Goal: Task Accomplishment & Management: Manage account settings

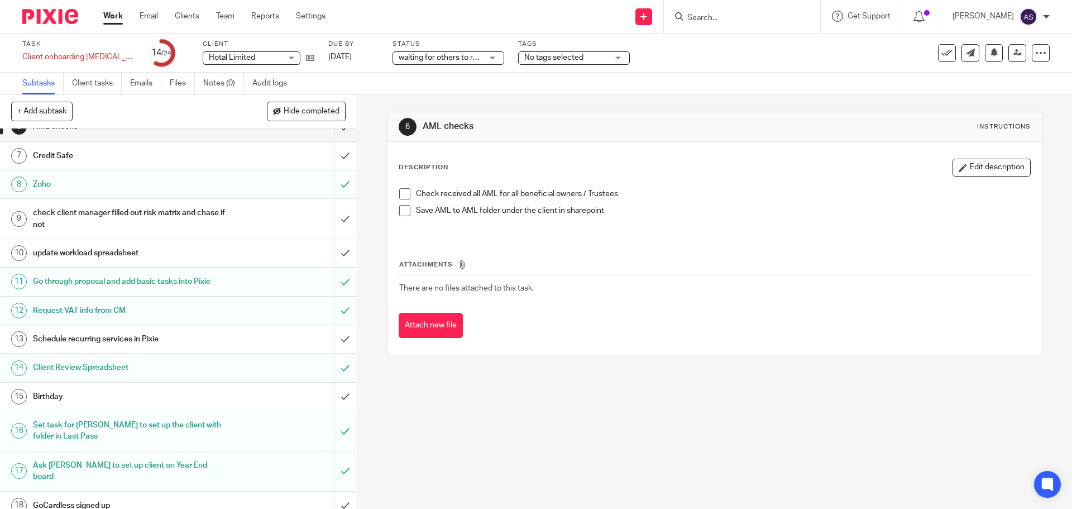
scroll to position [223, 0]
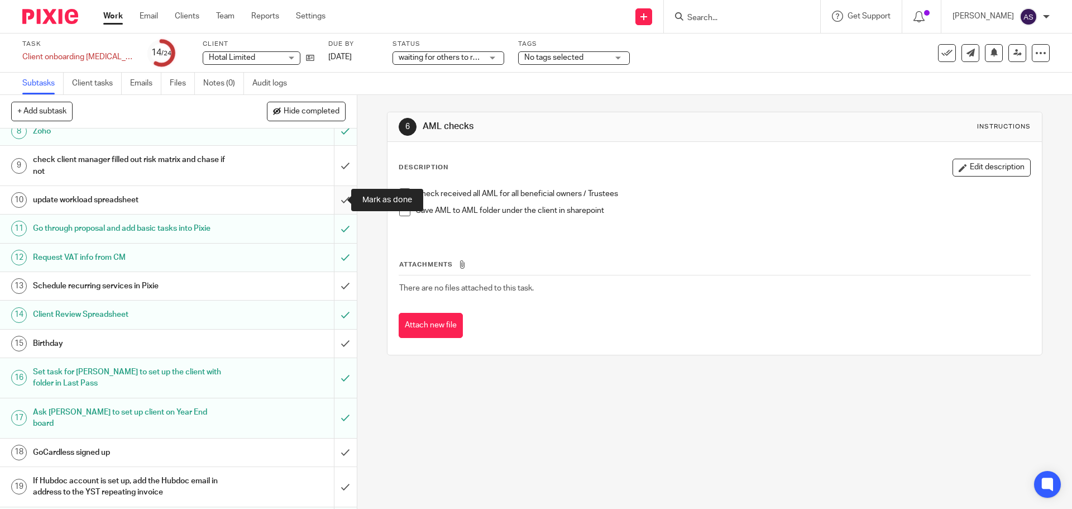
click at [333, 201] on input "submit" at bounding box center [178, 200] width 357 height 28
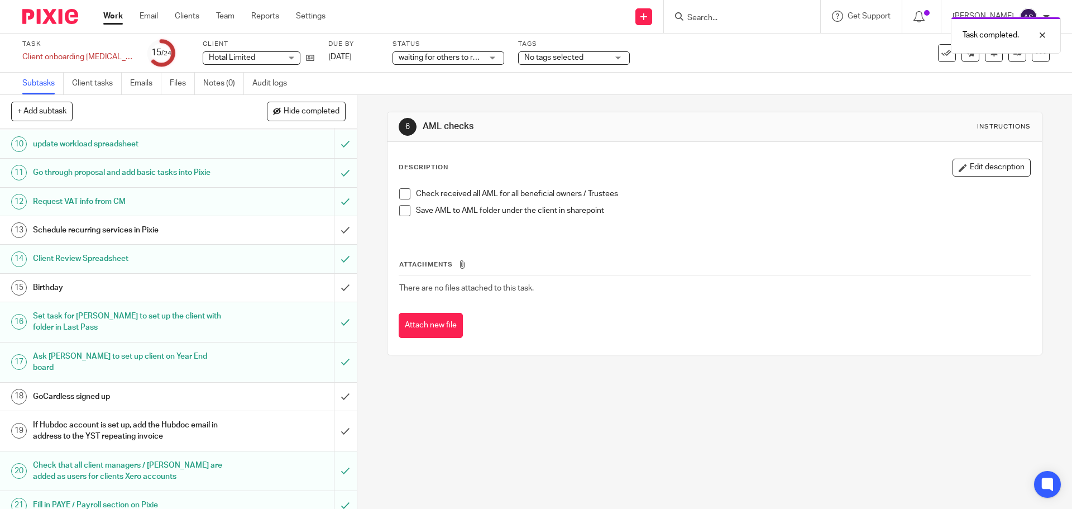
scroll to position [365, 0]
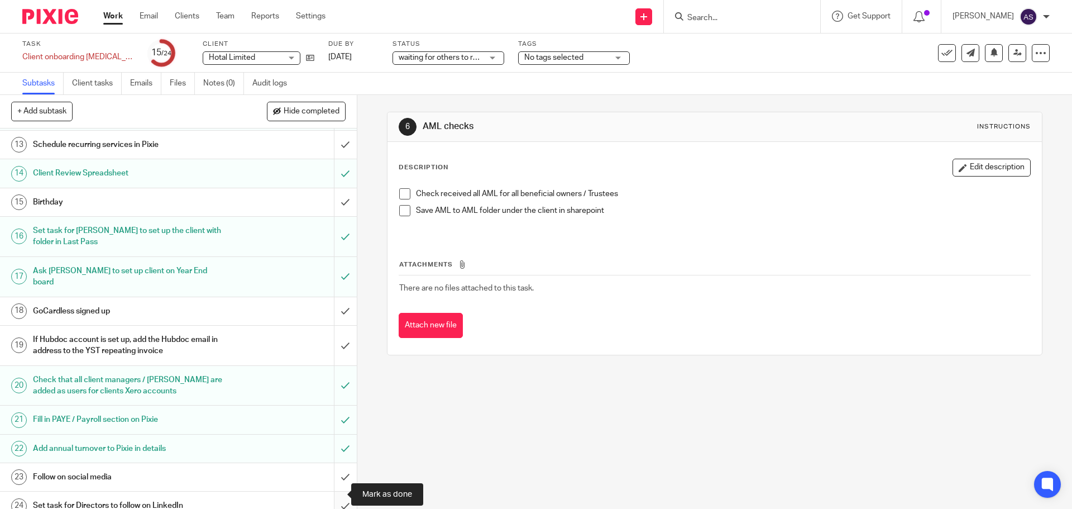
click at [332, 495] on input "submit" at bounding box center [178, 505] width 357 height 28
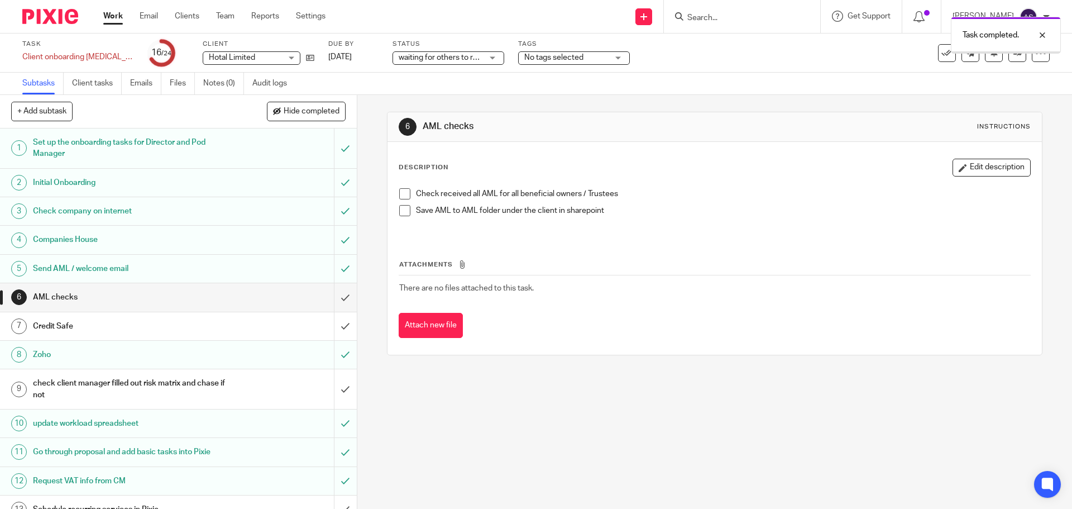
scroll to position [365, 0]
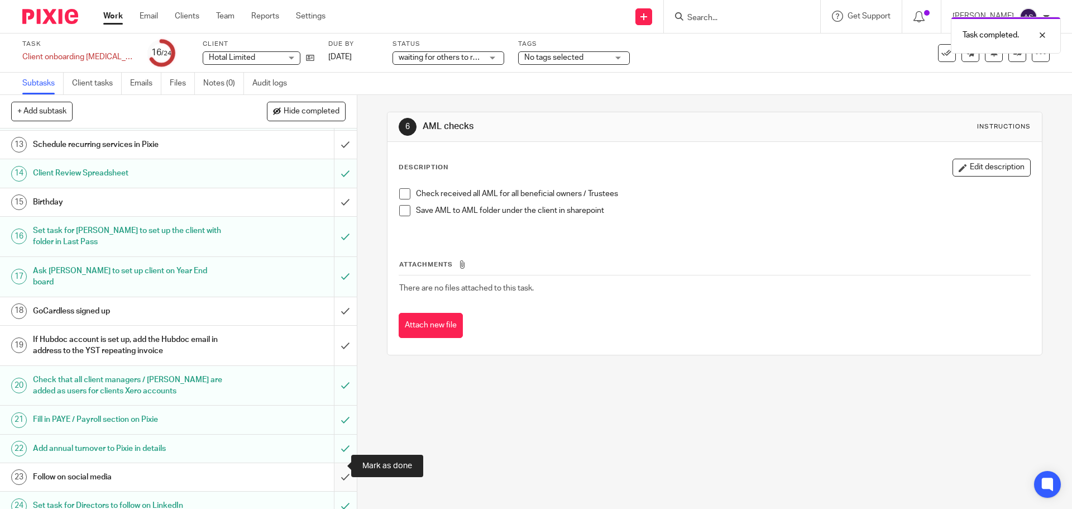
click at [336, 465] on input "submit" at bounding box center [178, 477] width 357 height 28
click at [333, 334] on input "submit" at bounding box center [178, 345] width 357 height 40
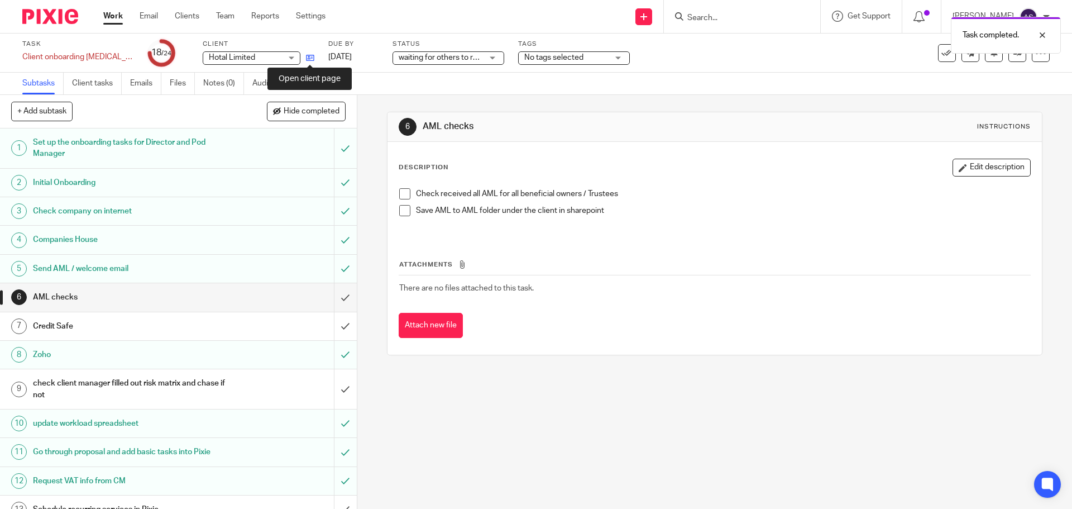
click at [310, 59] on icon at bounding box center [310, 58] width 8 height 8
click at [114, 16] on link "Work" at bounding box center [113, 16] width 20 height 11
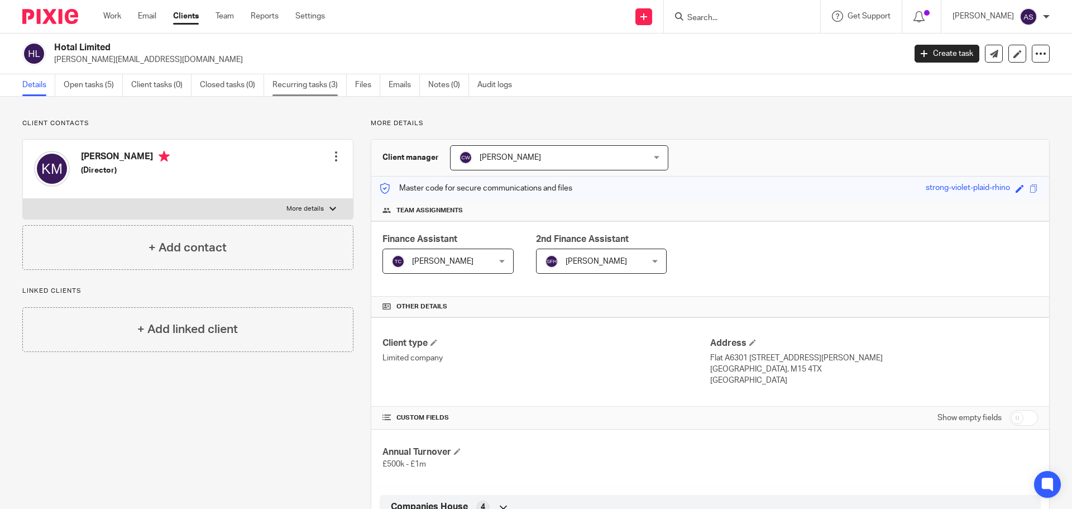
click at [290, 84] on link "Recurring tasks (3)" at bounding box center [309, 85] width 74 height 22
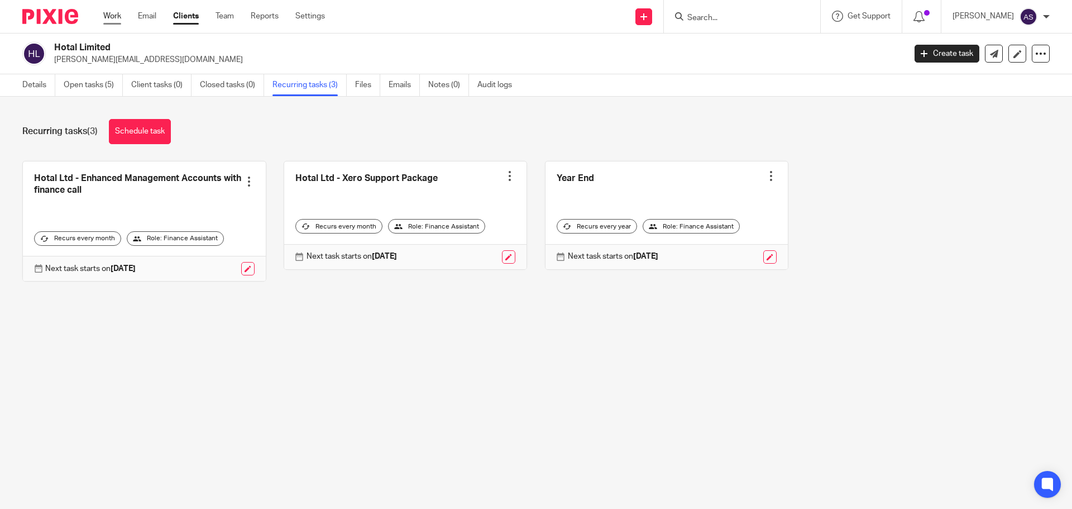
click at [114, 17] on link "Work" at bounding box center [112, 16] width 18 height 11
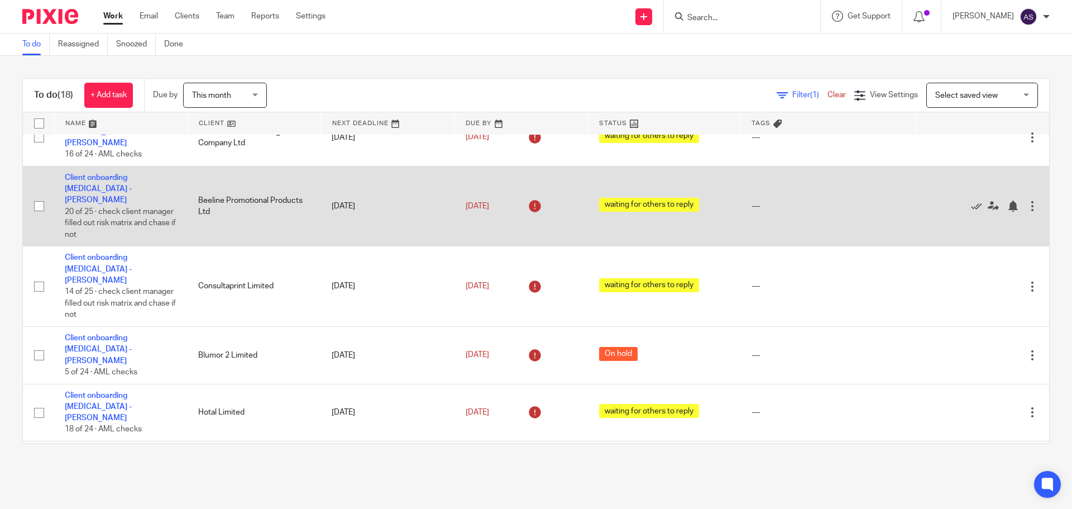
scroll to position [167, 0]
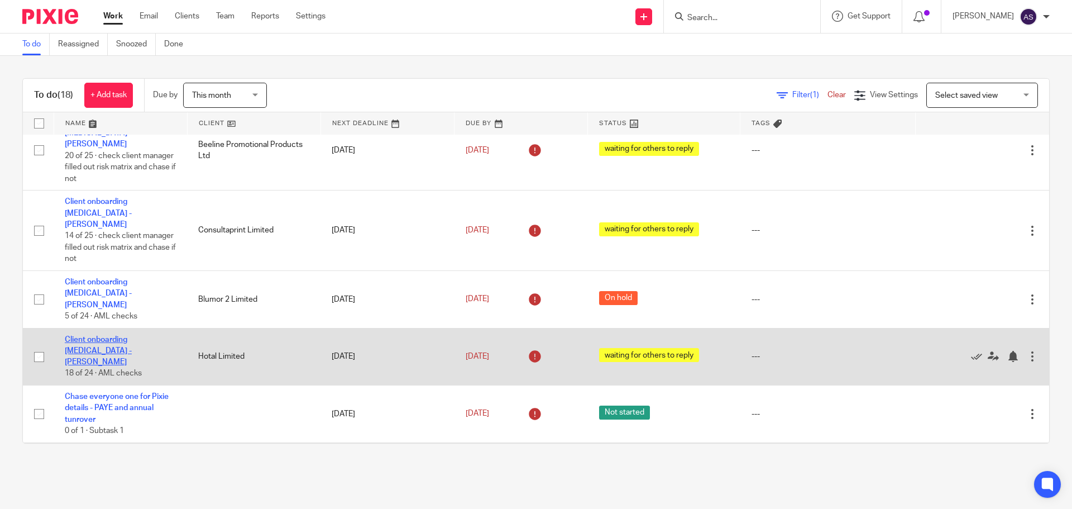
click at [132, 336] on link "Client onboarding [MEDICAL_DATA] - [PERSON_NAME]" at bounding box center [98, 351] width 67 height 31
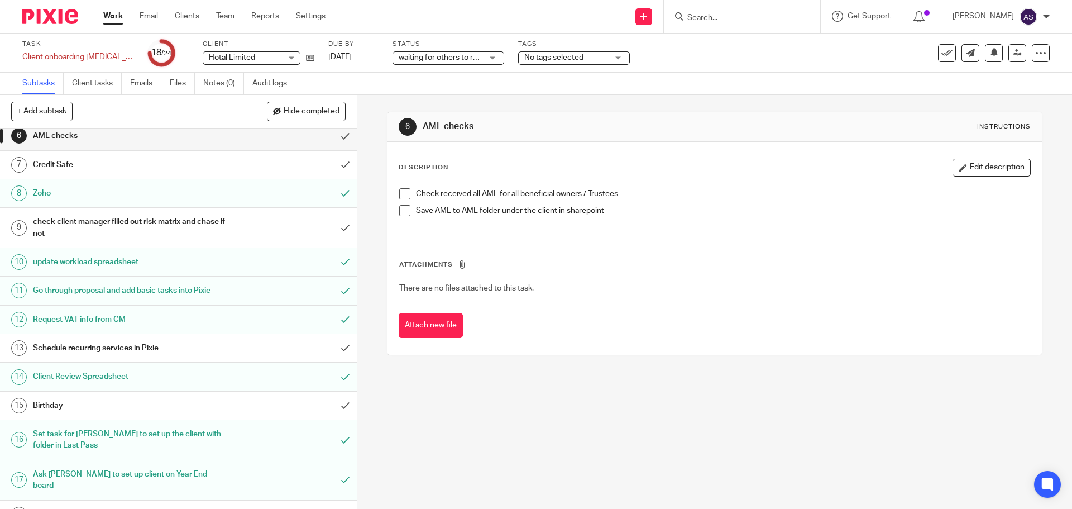
scroll to position [167, 0]
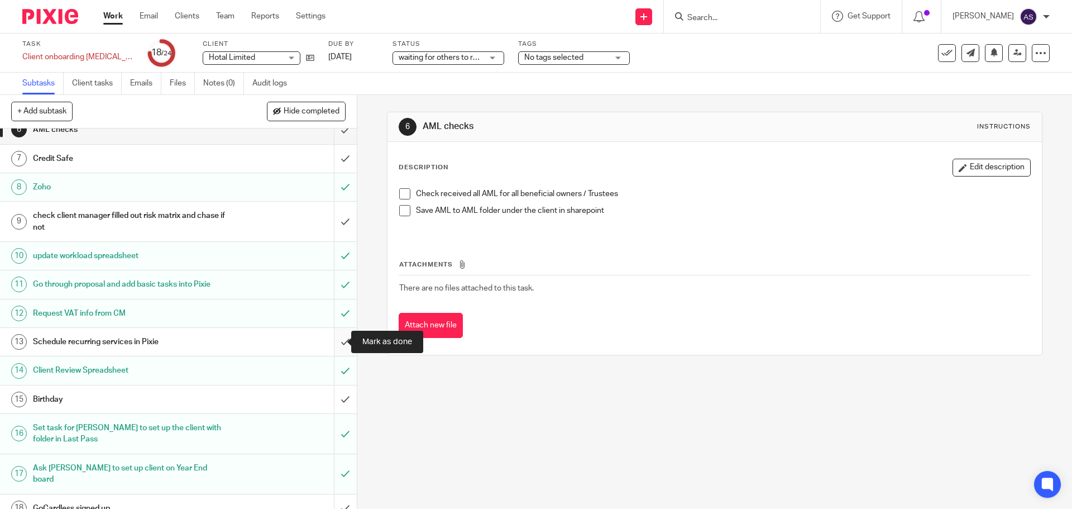
click at [333, 342] on input "submit" at bounding box center [178, 342] width 357 height 28
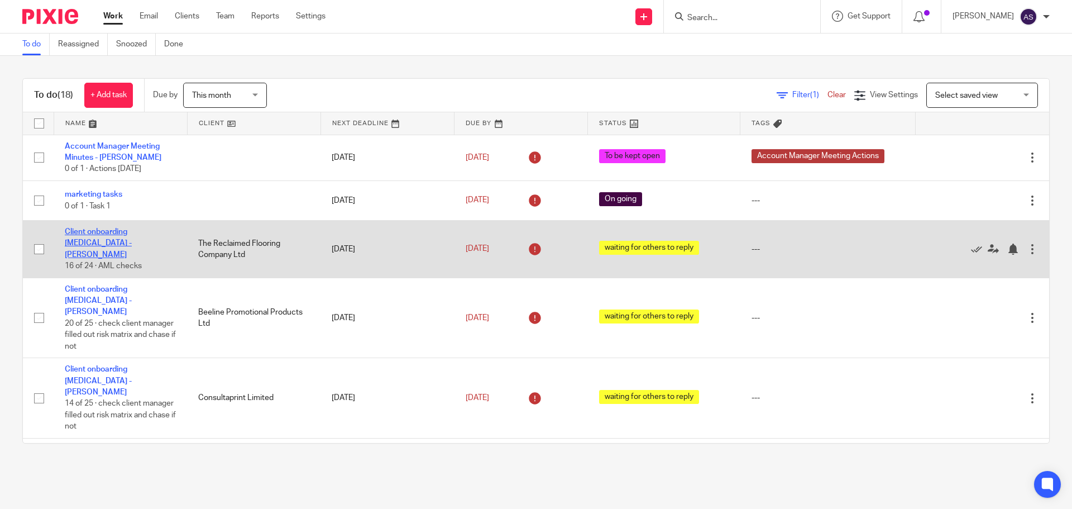
drag, startPoint x: 128, startPoint y: 234, endPoint x: 129, endPoint y: 228, distance: 6.8
click at [128, 234] on link "Client onboarding [MEDICAL_DATA] - [PERSON_NAME]" at bounding box center [98, 243] width 67 height 31
click at [129, 228] on link "Client onboarding [MEDICAL_DATA] - [PERSON_NAME]" at bounding box center [98, 243] width 67 height 31
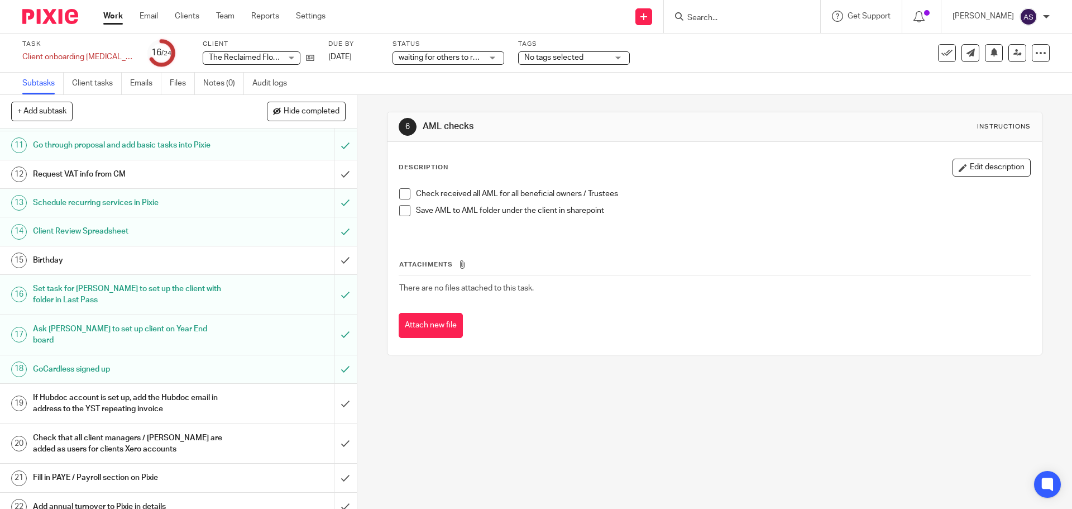
scroll to position [335, 0]
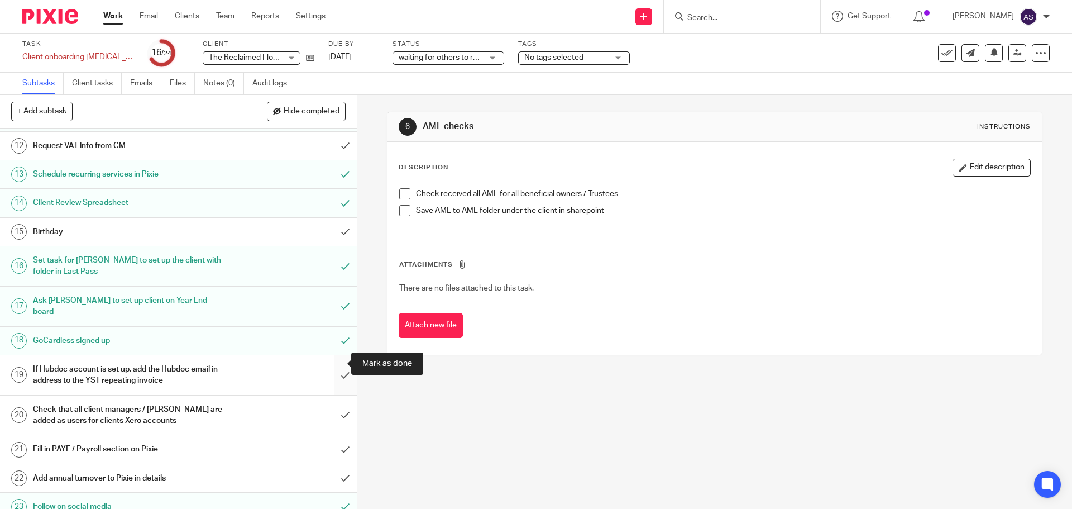
click at [330, 361] on input "submit" at bounding box center [178, 375] width 357 height 40
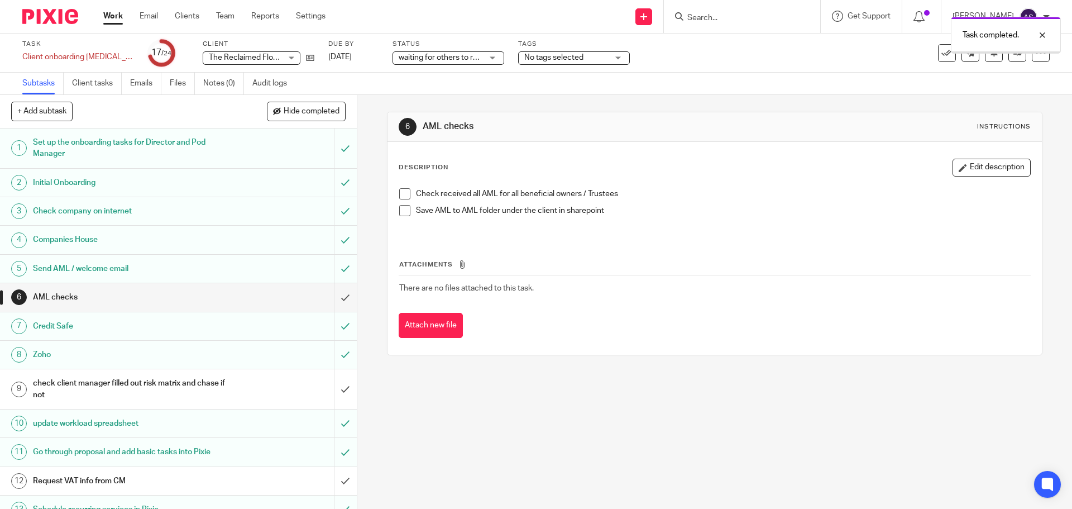
scroll to position [365, 0]
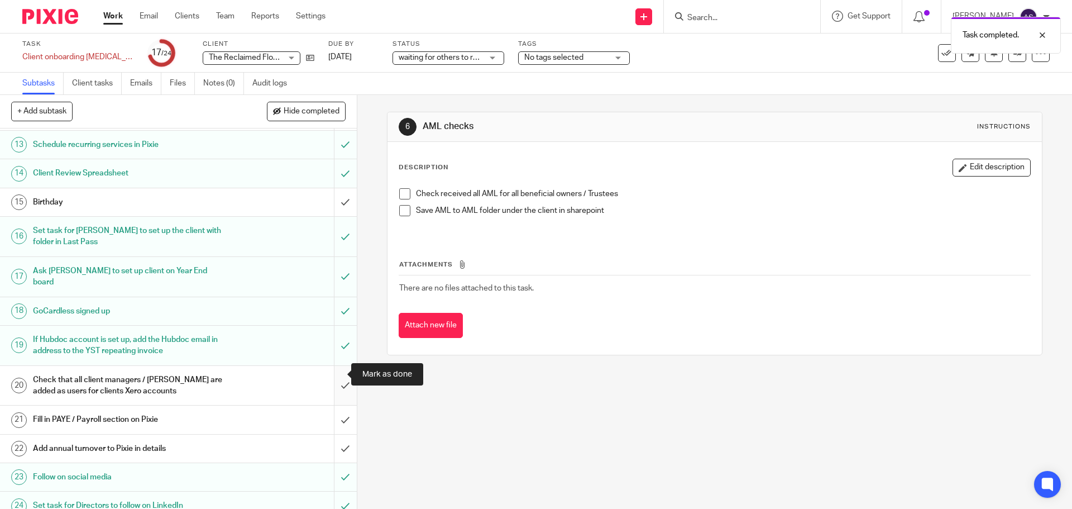
click at [332, 370] on input "submit" at bounding box center [178, 386] width 357 height 40
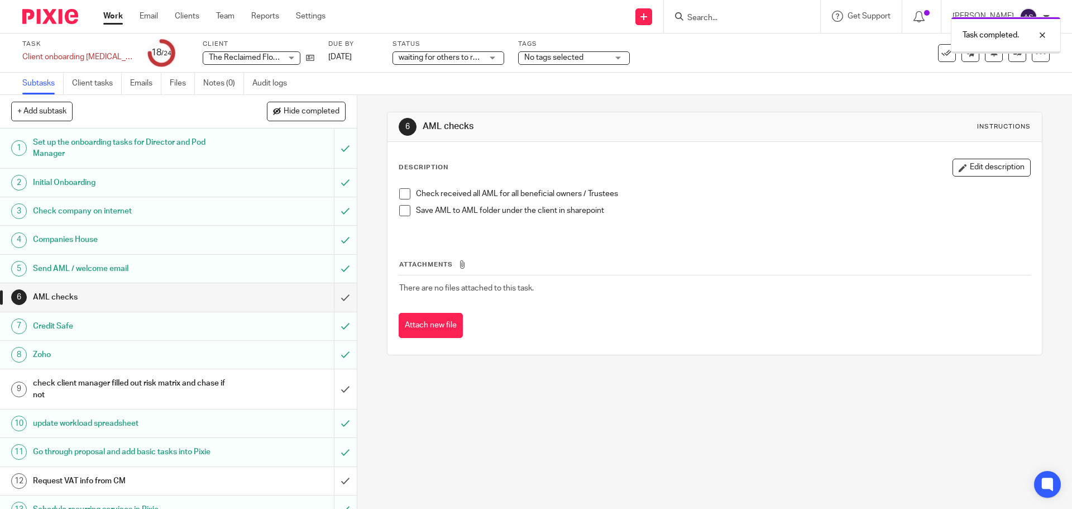
scroll to position [365, 0]
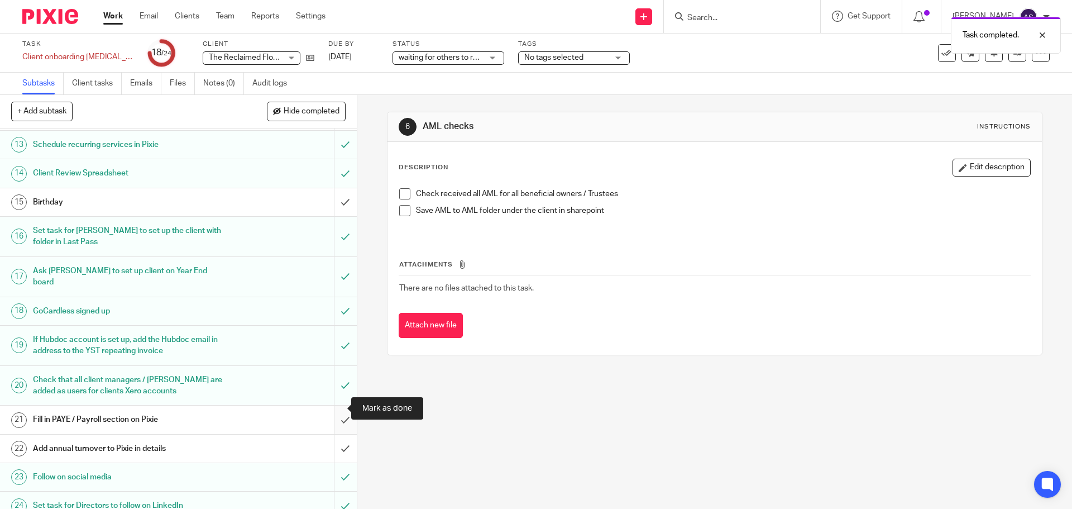
click at [334, 407] on input "submit" at bounding box center [178, 419] width 357 height 28
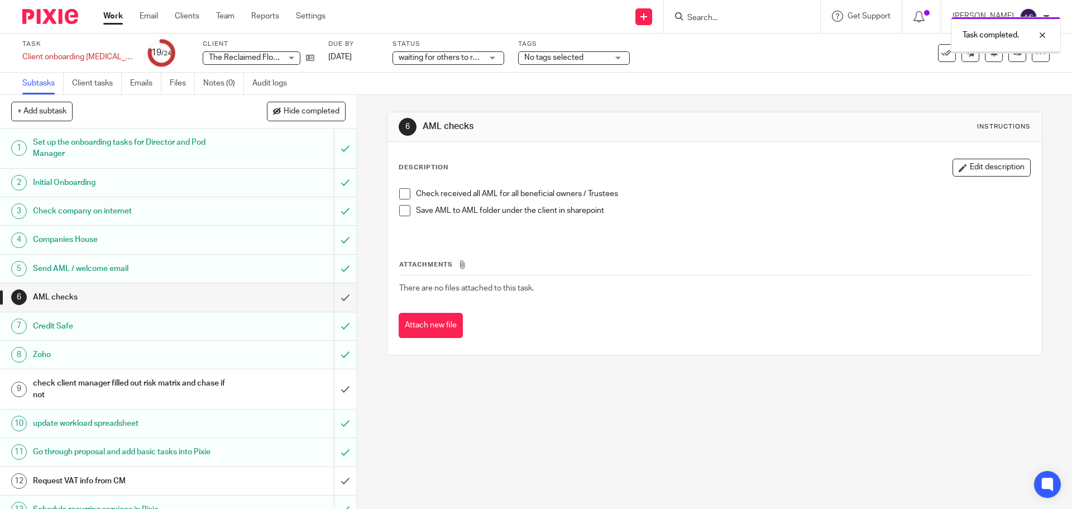
scroll to position [365, 0]
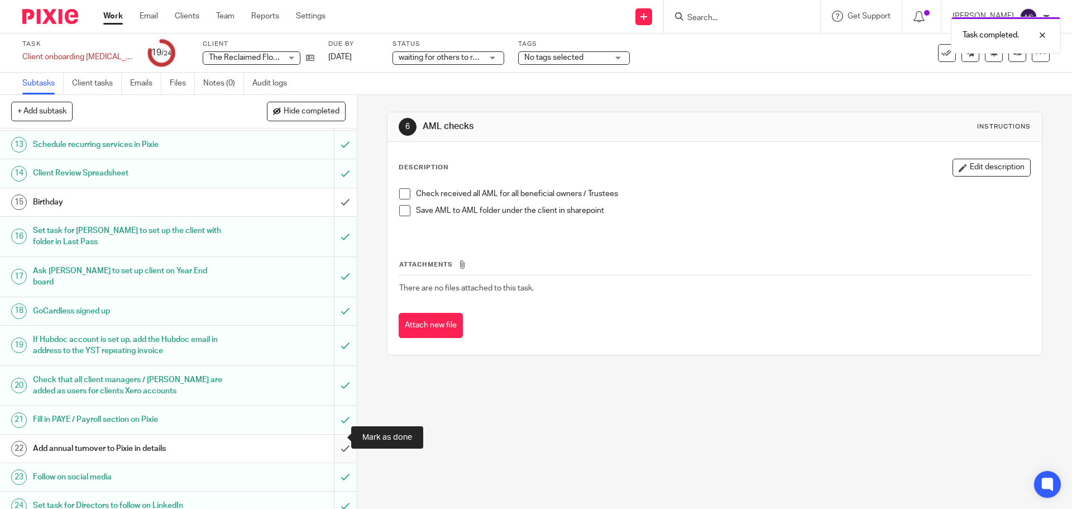
click at [336, 437] on input "submit" at bounding box center [178, 448] width 357 height 28
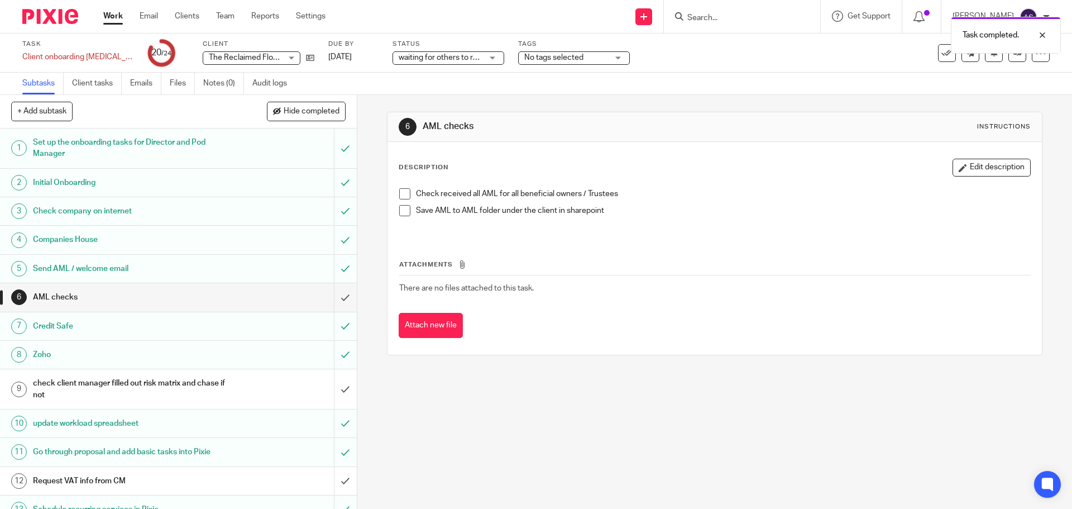
click at [114, 19] on link "Work" at bounding box center [113, 16] width 20 height 11
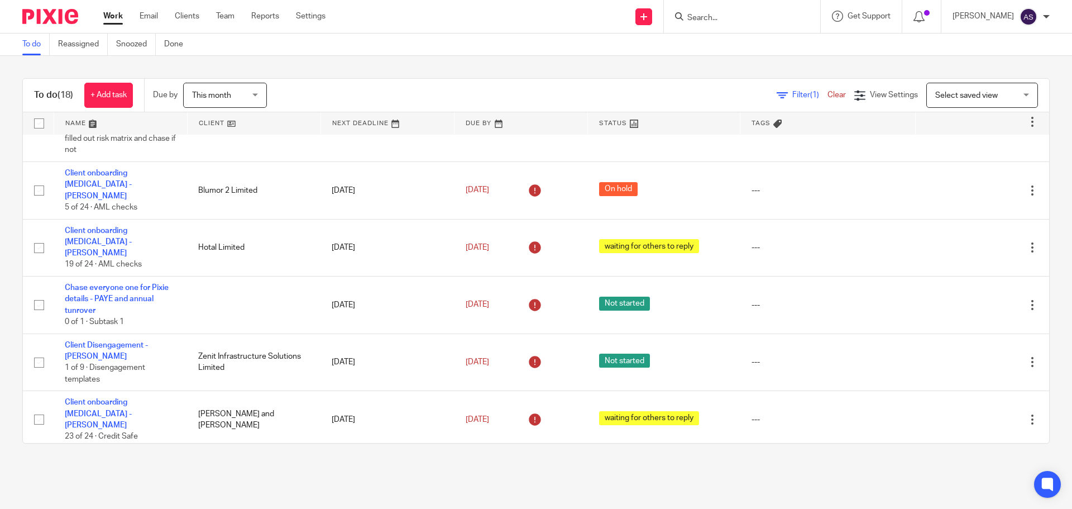
scroll to position [279, 0]
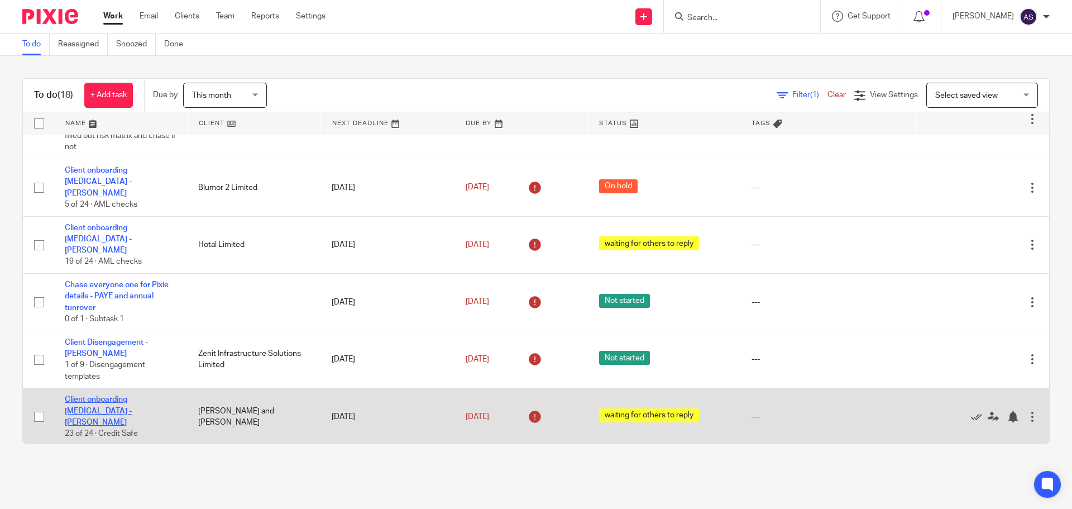
click at [122, 395] on link "Client onboarding [MEDICAL_DATA] - [PERSON_NAME]" at bounding box center [98, 410] width 67 height 31
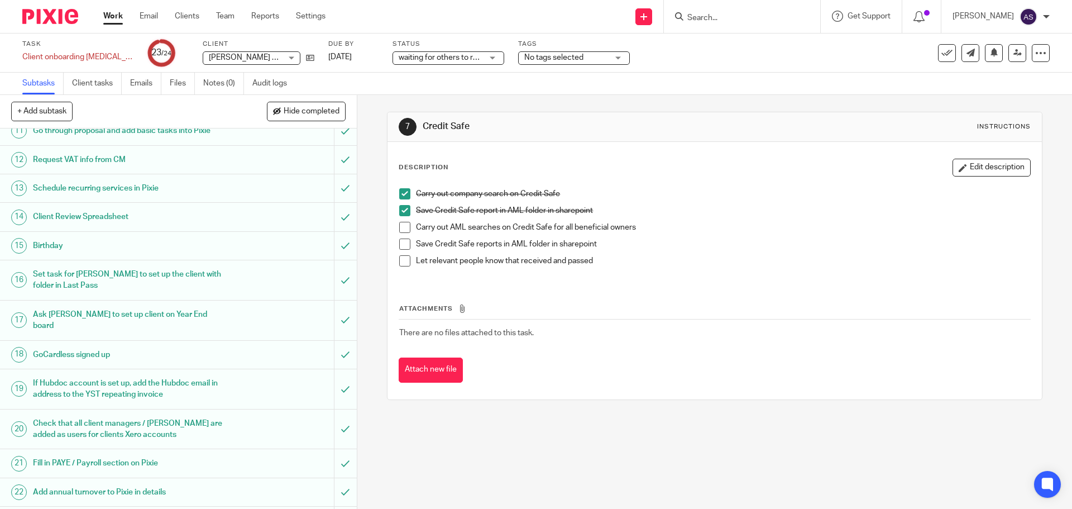
scroll to position [365, 0]
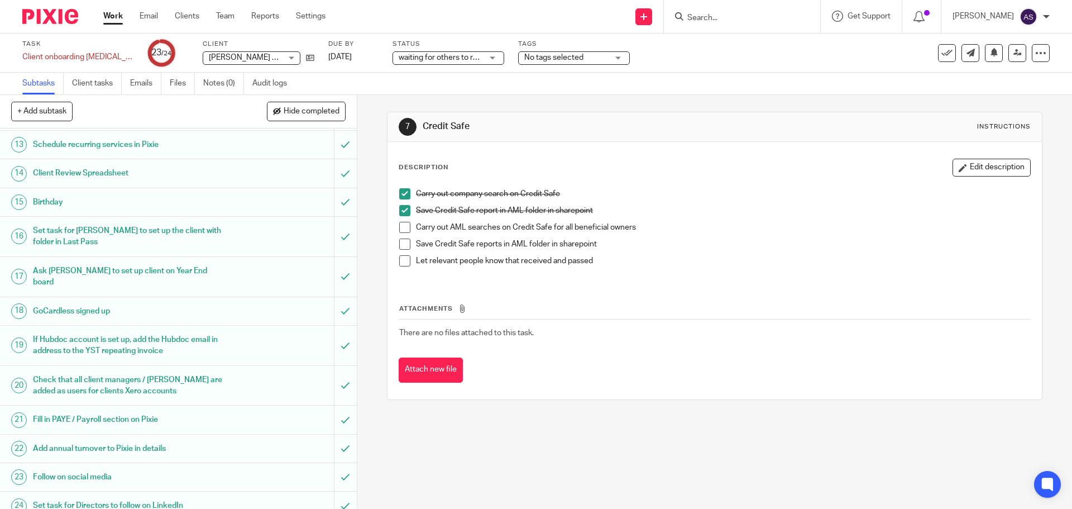
click at [115, 15] on link "Work" at bounding box center [113, 16] width 20 height 11
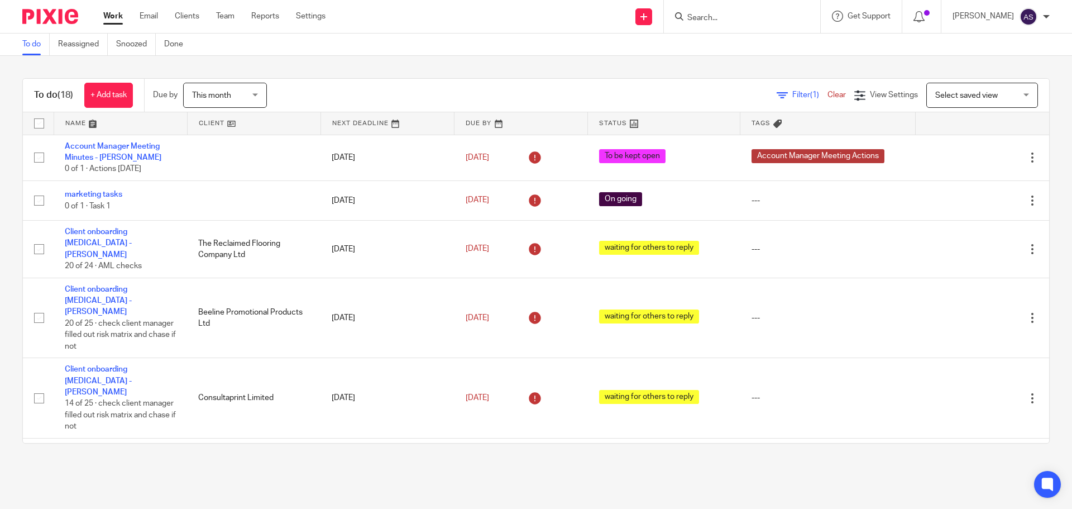
click at [114, 20] on link "Work" at bounding box center [113, 16] width 20 height 11
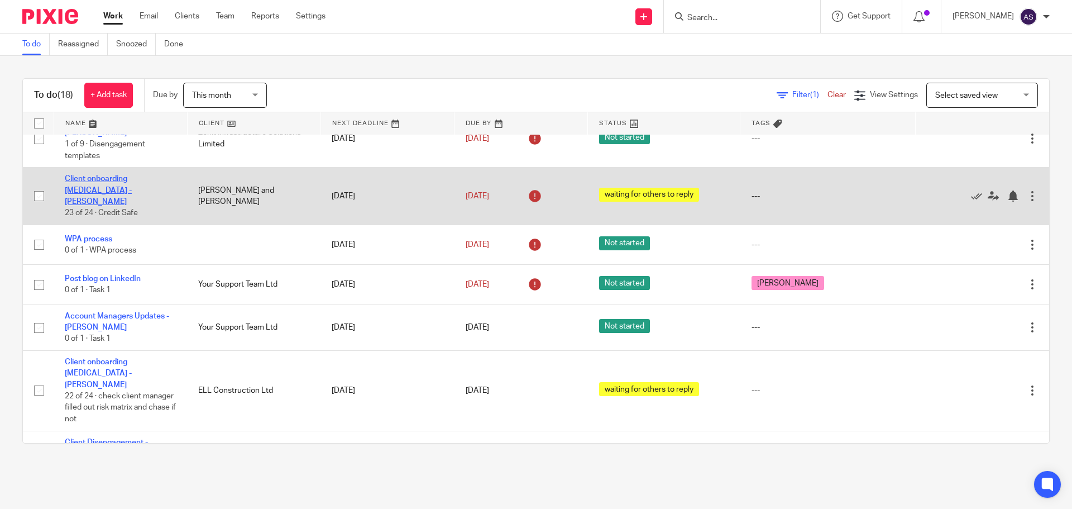
scroll to position [502, 0]
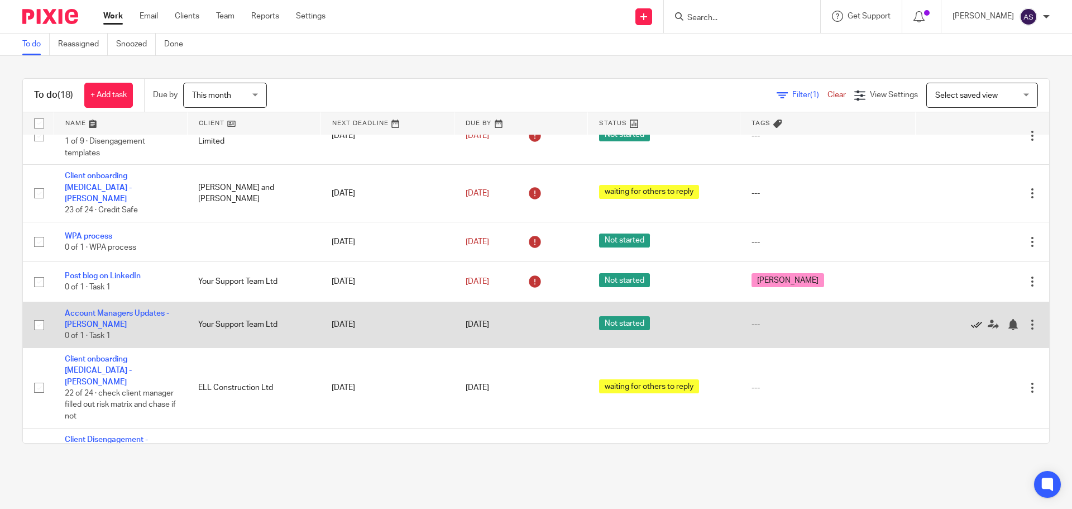
click at [971, 319] on icon at bounding box center [976, 324] width 11 height 11
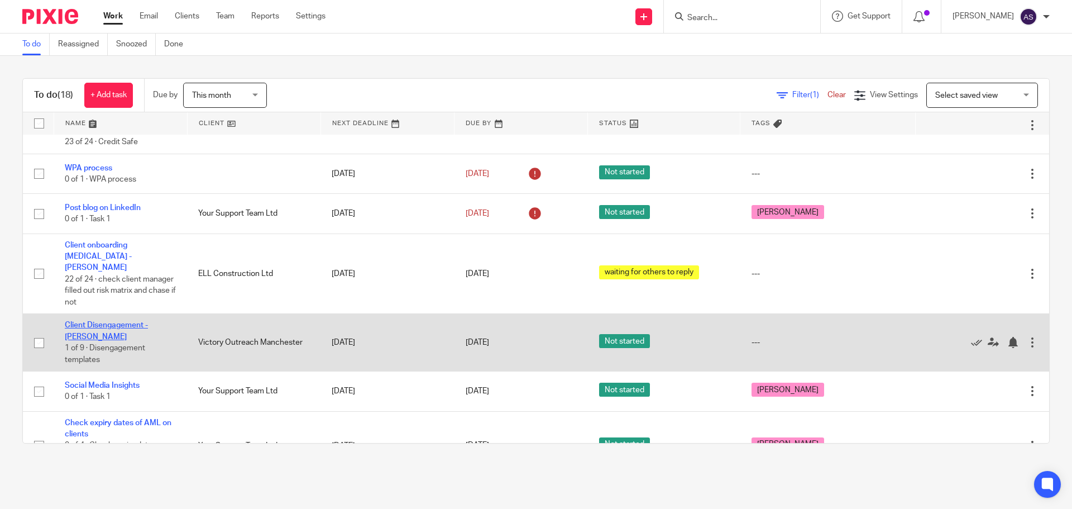
scroll to position [574, 0]
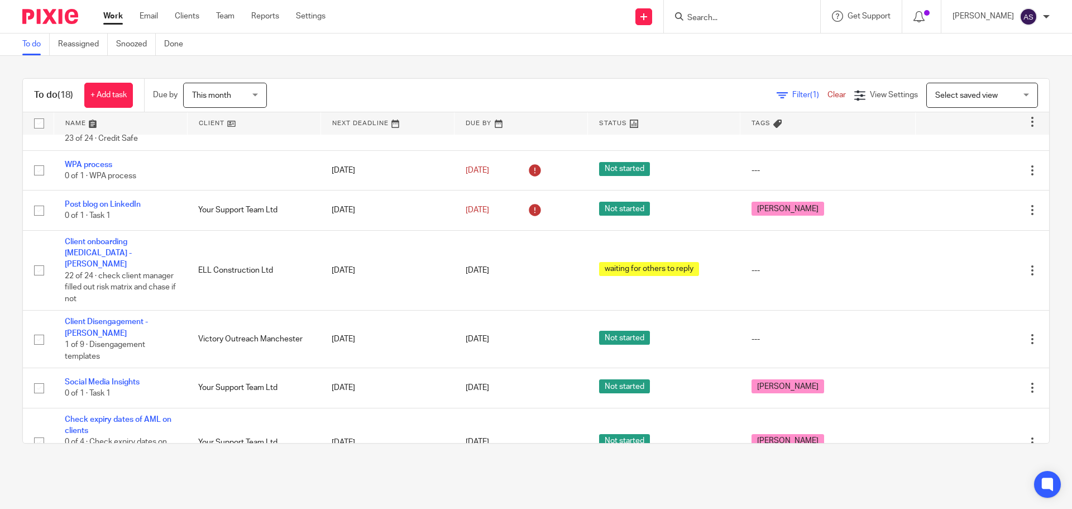
click at [234, 103] on span "This month" at bounding box center [221, 94] width 59 height 23
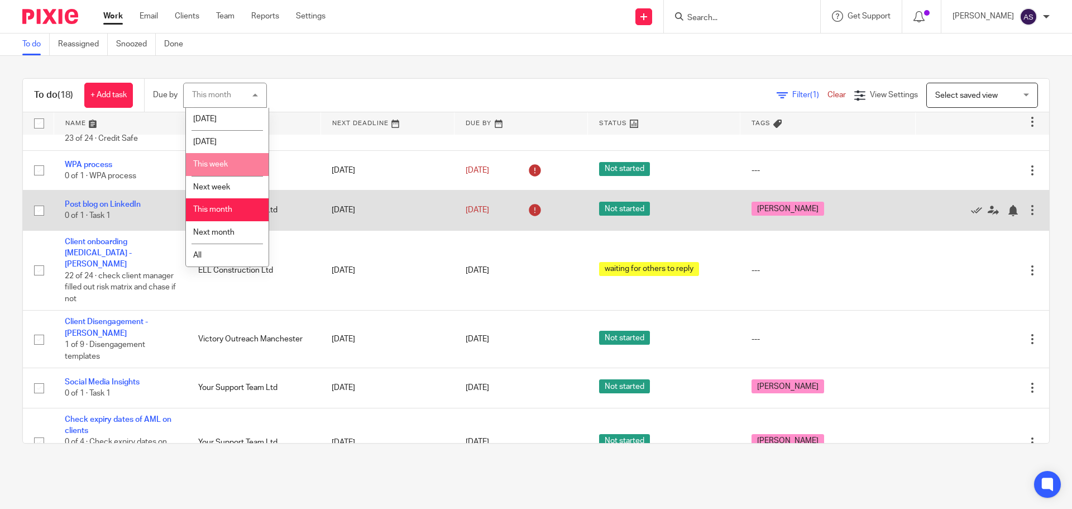
click at [232, 161] on li "This week" at bounding box center [227, 164] width 83 height 23
